Goal: Unclear

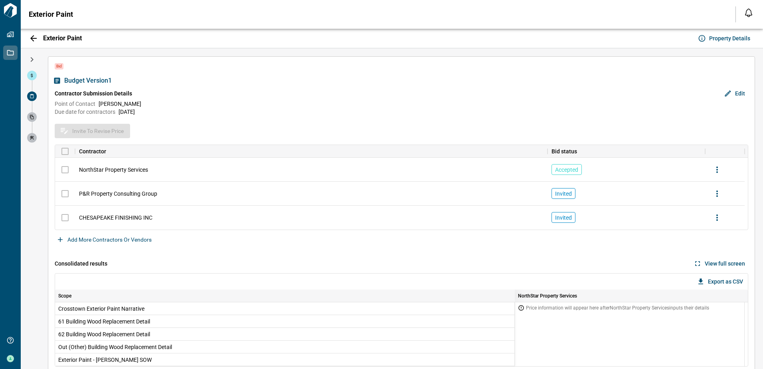
click at [335, 249] on div "Invite to revise price Contractor Bid status NorthStar Property Services Accept…" at bounding box center [401, 186] width 693 height 125
